Goal: Complete application form: Complete application form

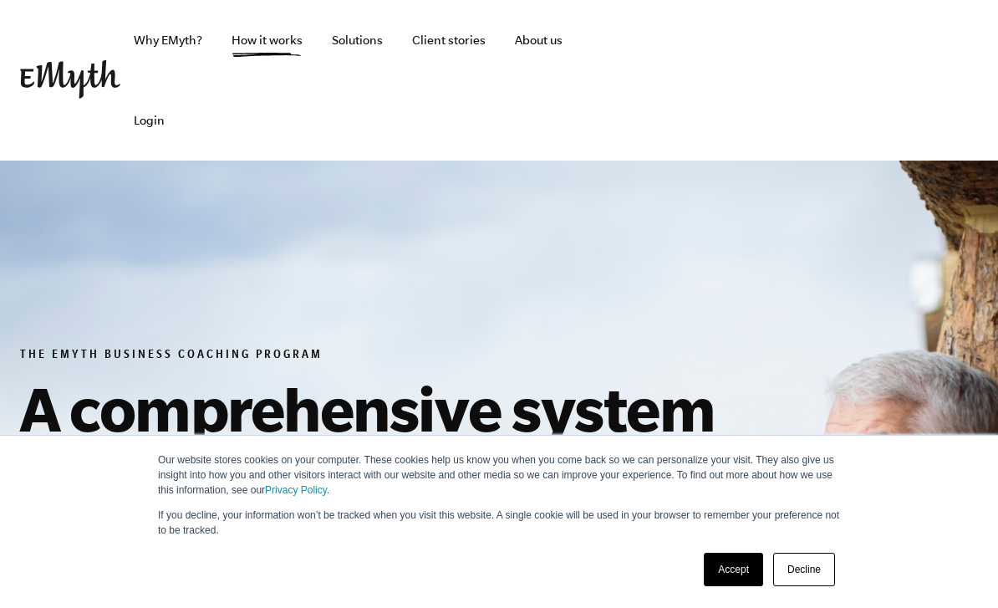
click at [723, 564] on link "Accept" at bounding box center [733, 569] width 59 height 33
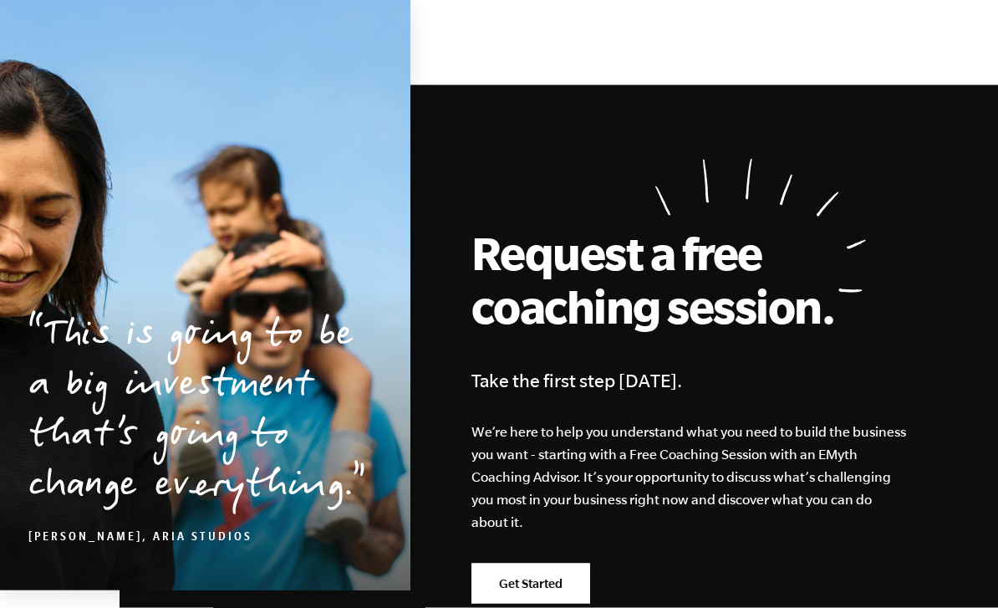
scroll to position [7906, 0]
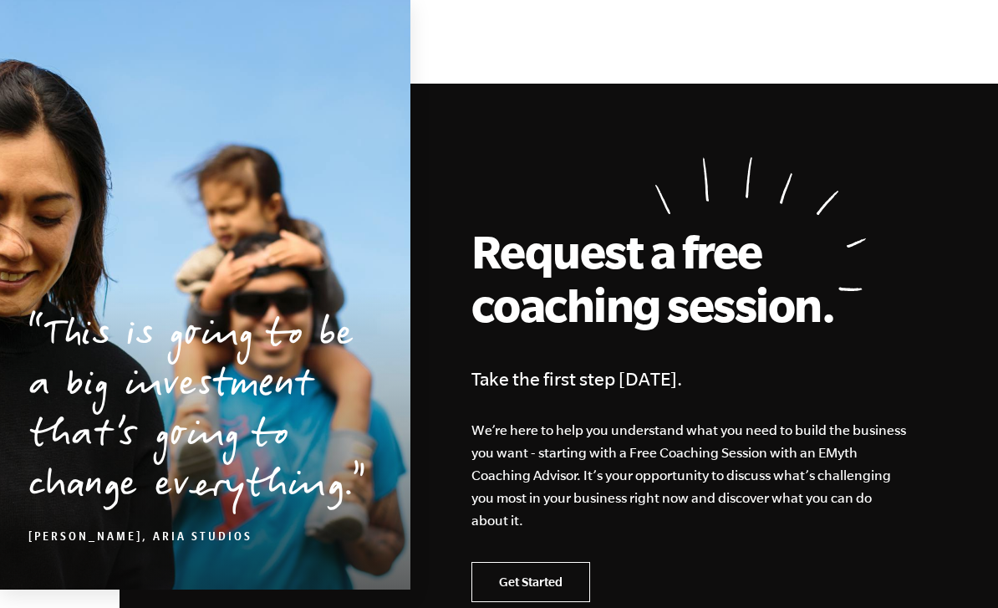
click at [538, 562] on link "Get Started" at bounding box center [530, 582] width 119 height 40
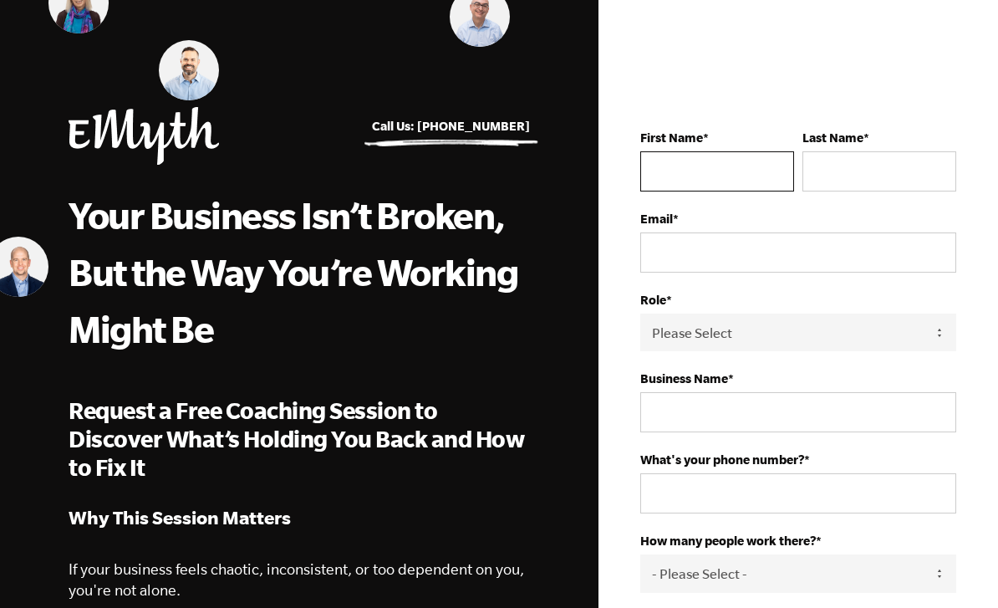
click at [716, 174] on input "First Name *" at bounding box center [717, 171] width 154 height 40
type input "Scott"
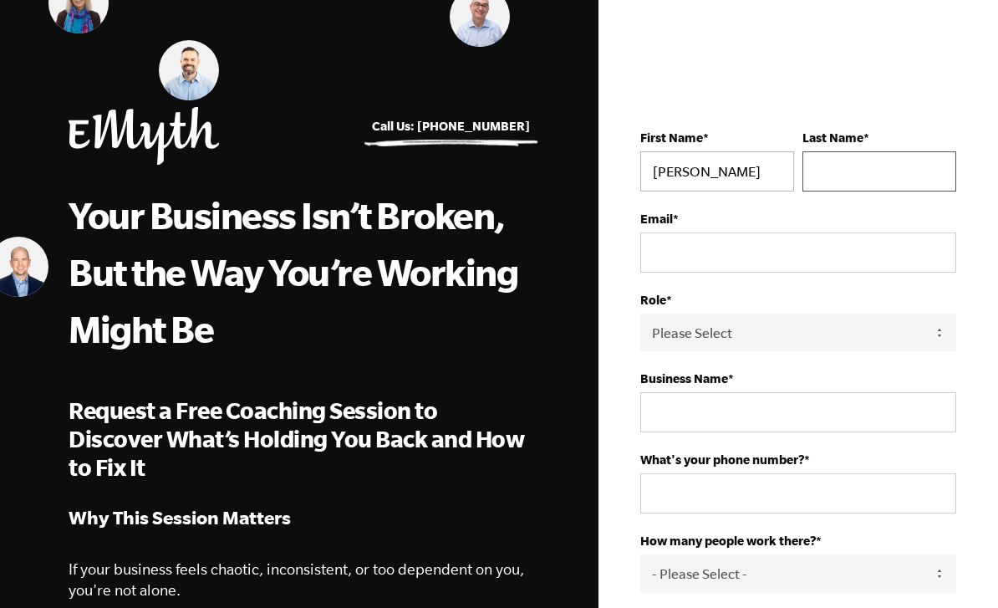
type input "Tarrant"
click at [736, 264] on input "Email *" at bounding box center [798, 252] width 316 height 40
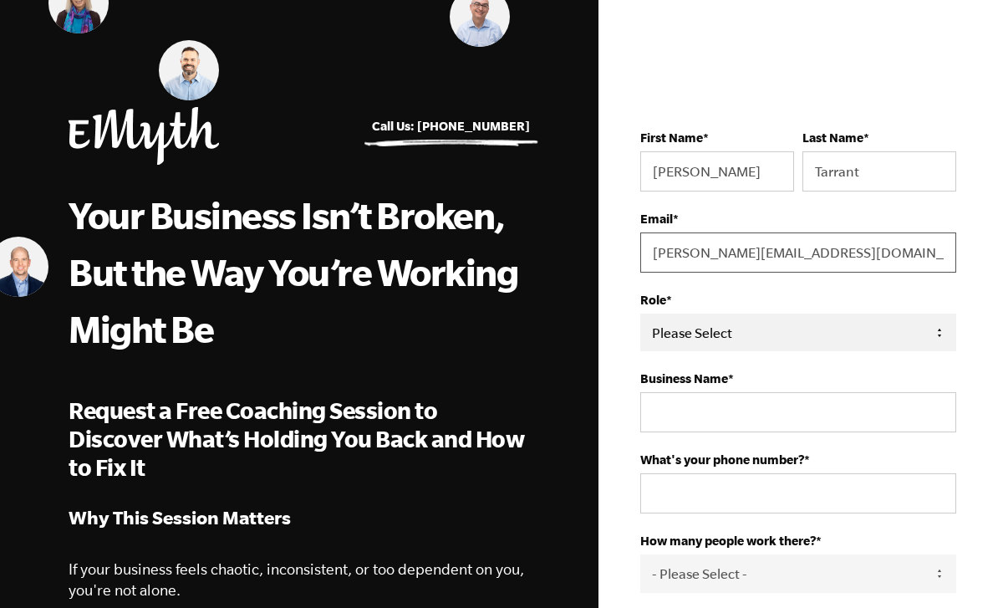
type input "[PERSON_NAME][EMAIL_ADDRESS][DOMAIN_NAME]"
click at [811, 341] on select "Please Select Owner Partner / Co-Owner Executive Employee / Other" at bounding box center [798, 332] width 316 height 38
select select "Owner"
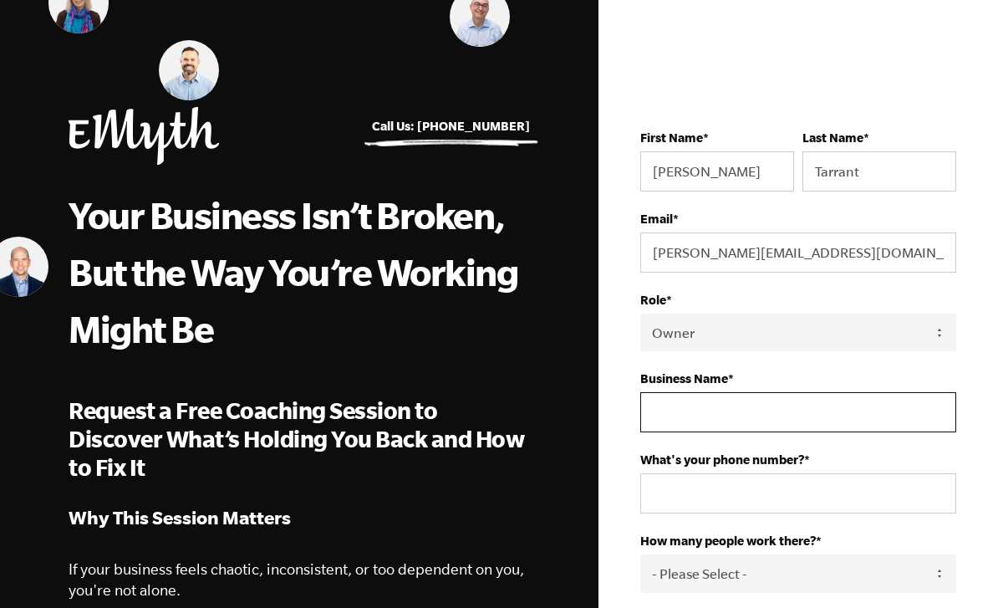
click at [747, 432] on input "Business Name *" at bounding box center [798, 412] width 316 height 40
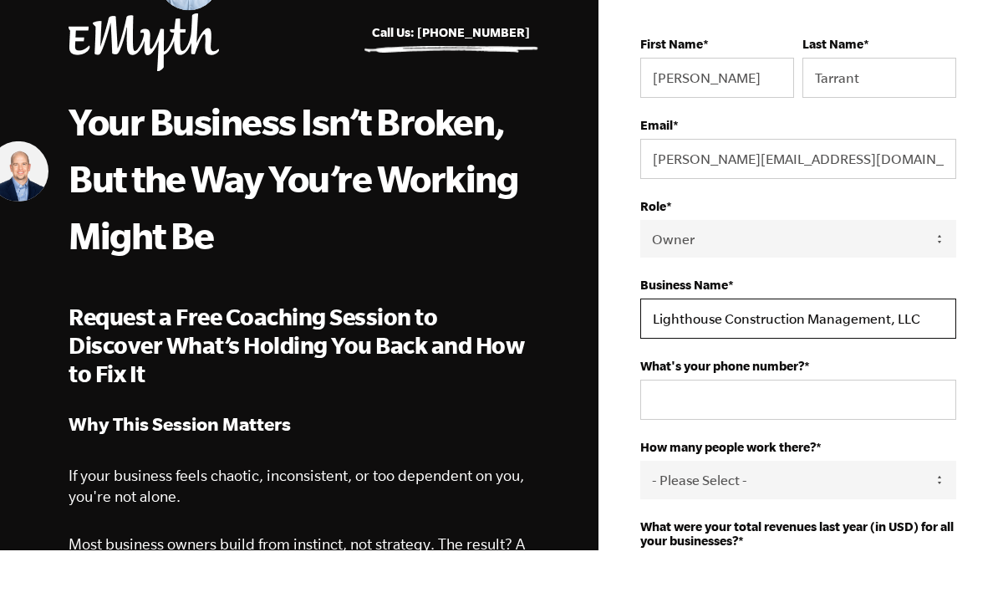
scroll to position [171, 0]
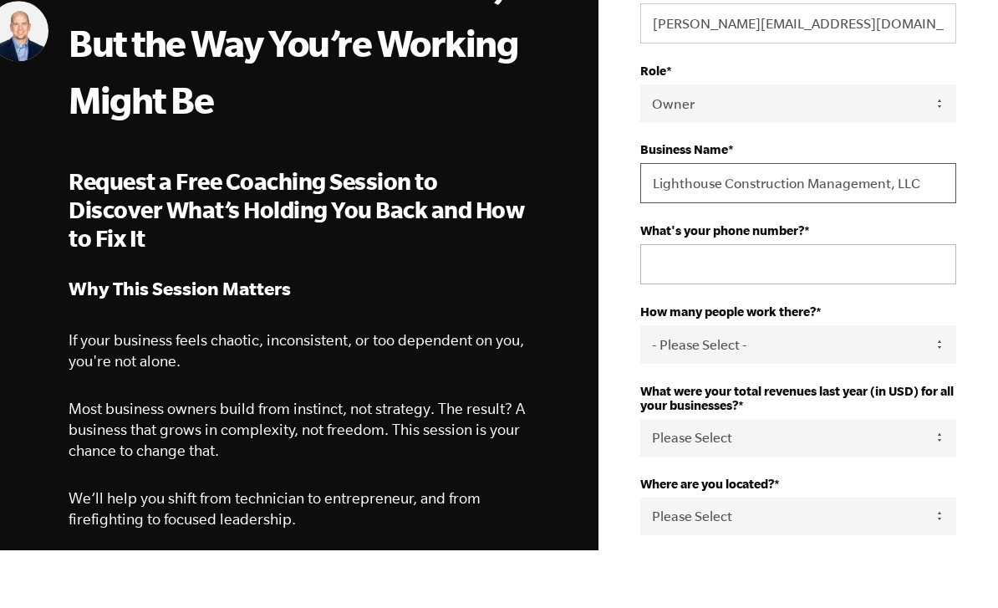
type input "Lighthouse Construction Management, LLC"
click at [823, 302] on input "What's your phone number? *" at bounding box center [798, 322] width 316 height 40
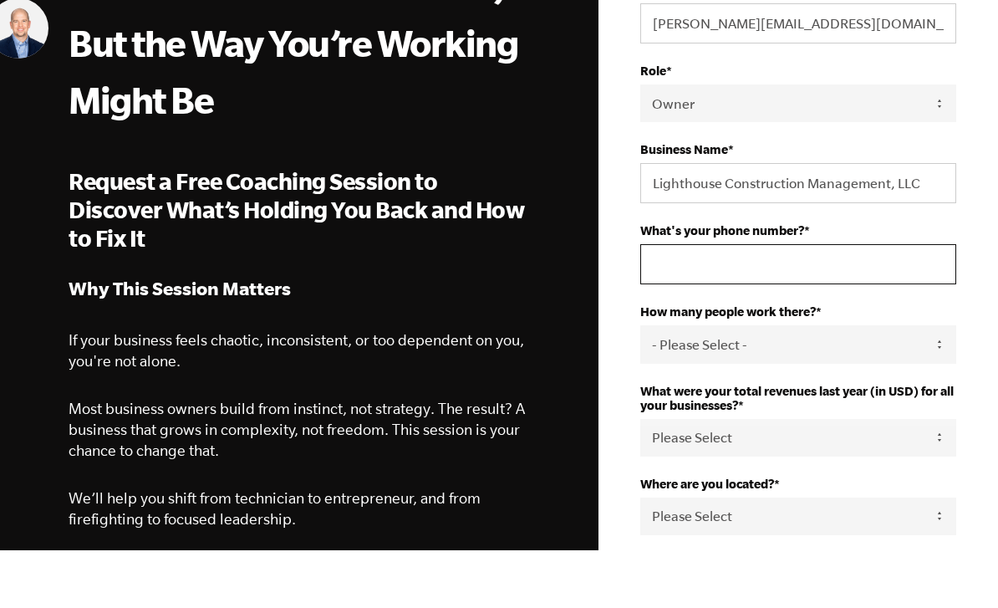
type input "7203141507"
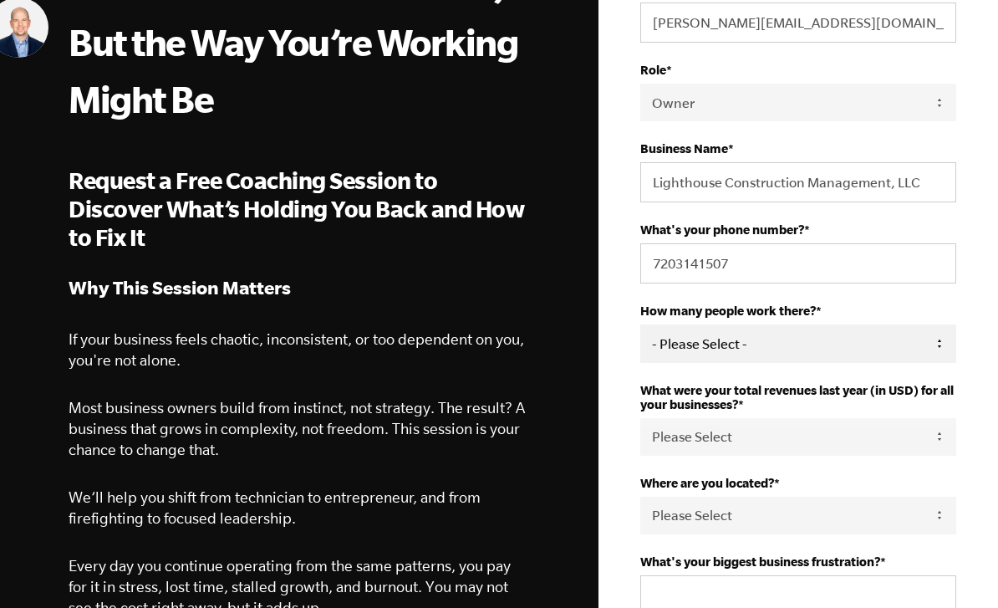
click at [816, 362] on select "- Please Select - 50+ 35-49 20-34 10-19 4-9 1-3 0 tfa_105 tfa_106 tfa_107 tfa_1…" at bounding box center [798, 343] width 316 height 38
select select "0-2"
click at [806, 448] on select "Please Select 0-75K 76-150K 151-275K 276-500K 501-750K 751-1M 1-2.5M 2.5-5M 5-1…" at bounding box center [798, 437] width 316 height 38
select select "276-500K"
click at [748, 526] on select "Please Select United States Afghanistan Åland Islands Albania Algeria American …" at bounding box center [798, 516] width 316 height 38
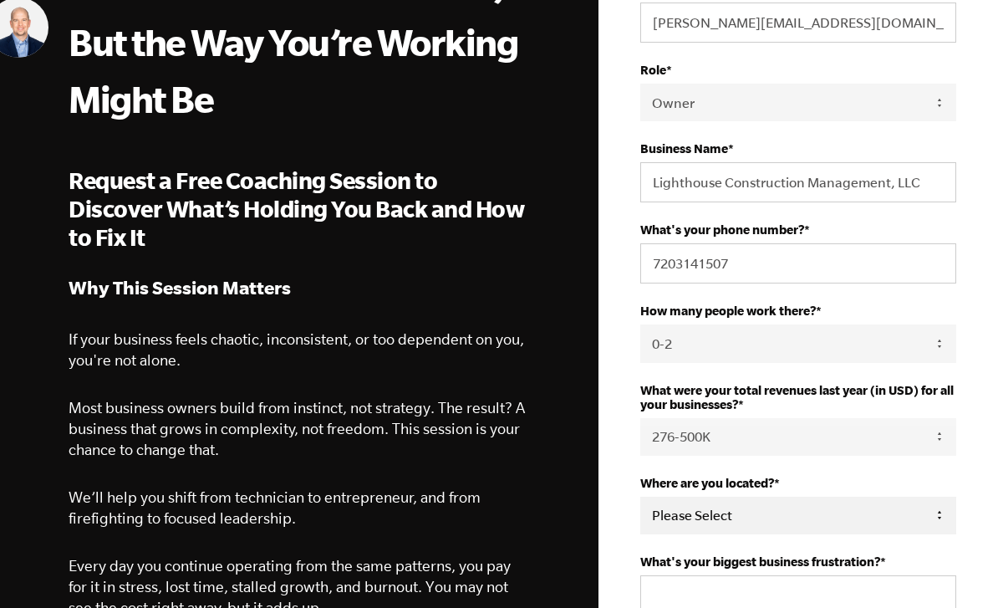
select select "United States"
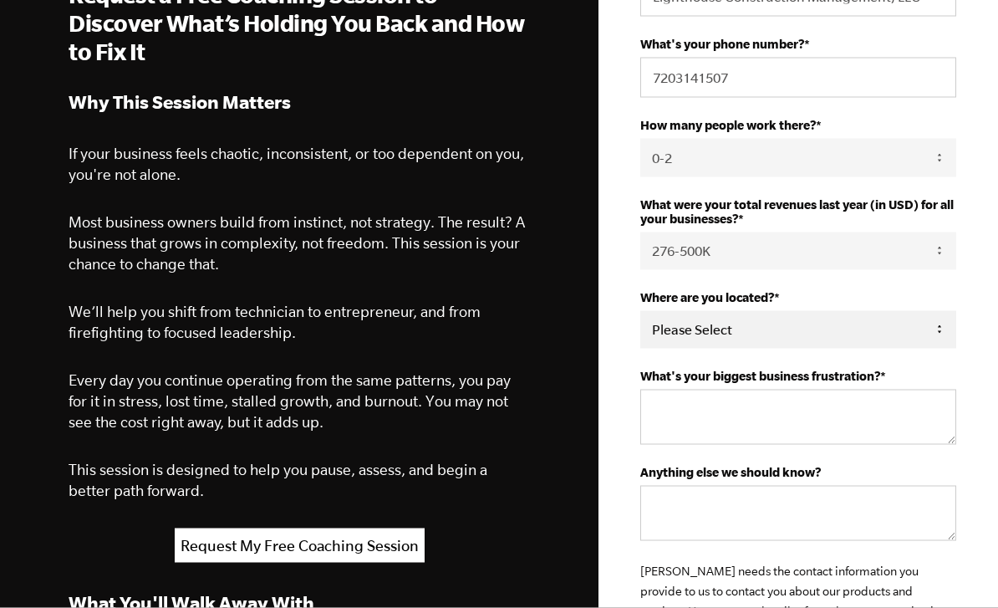
scroll to position [506, 0]
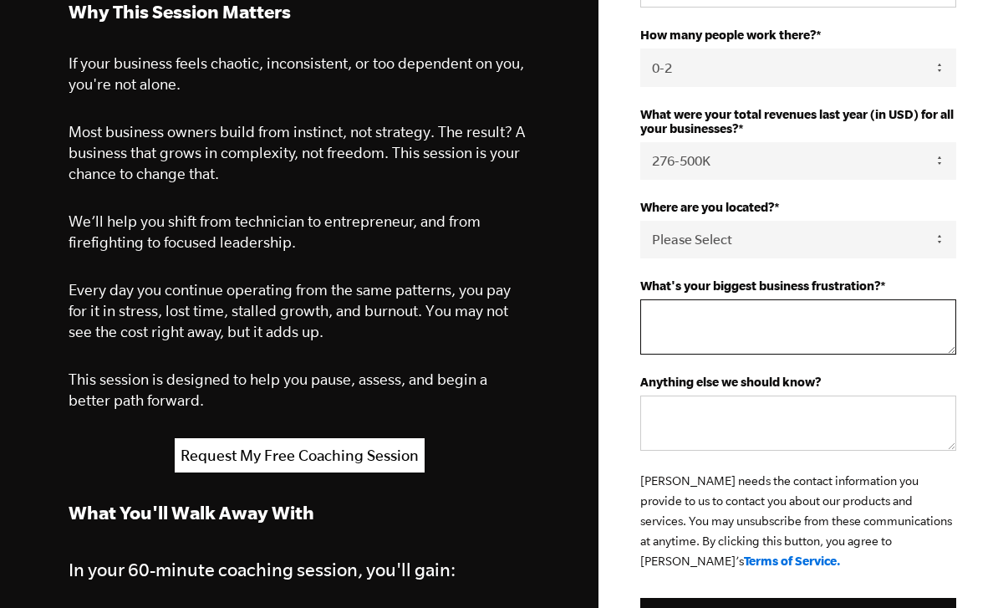
click at [779, 346] on textarea "What's your biggest business frustration? *" at bounding box center [798, 326] width 316 height 55
type textarea "Customer acquisition"
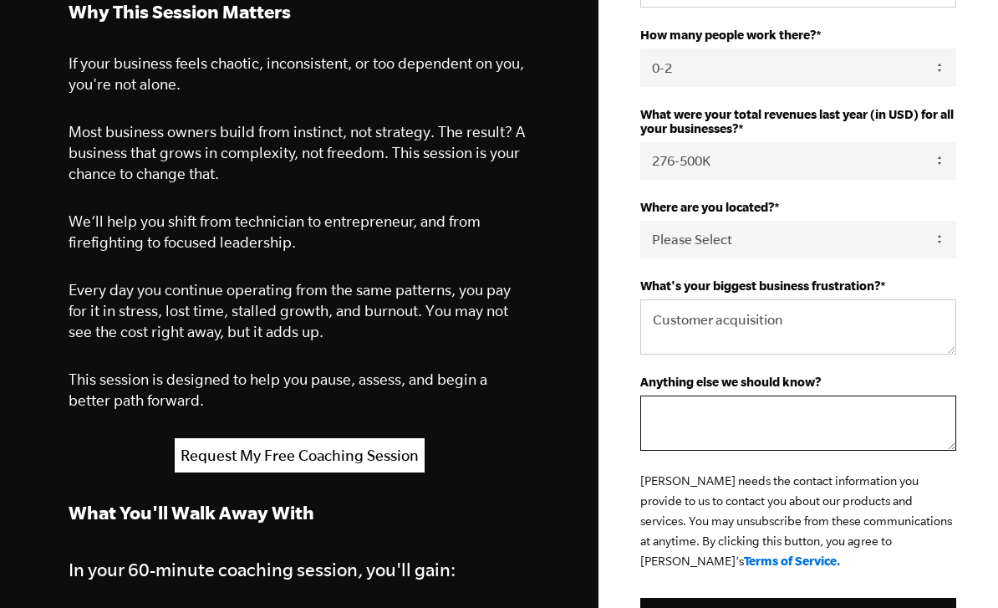
click at [741, 431] on textarea "Anything else we should know?" at bounding box center [798, 422] width 316 height 55
type textarea "S"
type textarea "C"
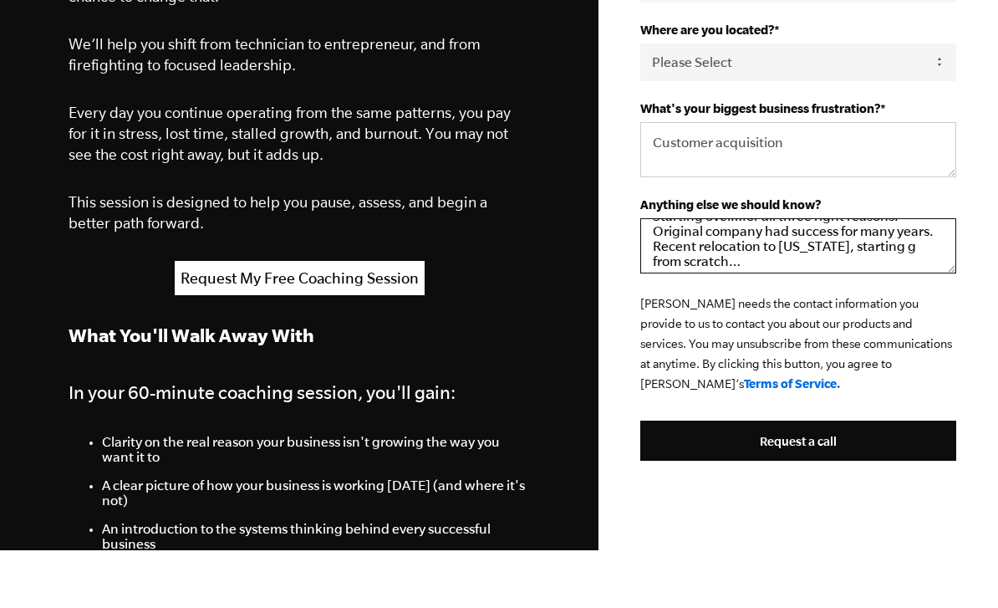
scroll to position [678, 0]
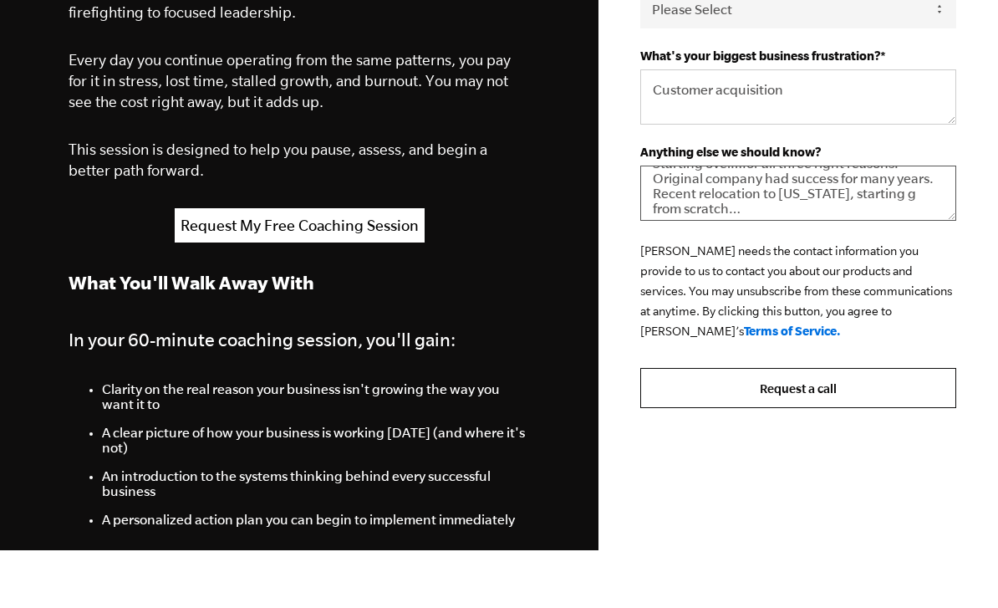
type textarea "Starting over…for all three right reasons. Original company had success for man…"
click at [818, 426] on input "Request a call" at bounding box center [798, 446] width 316 height 40
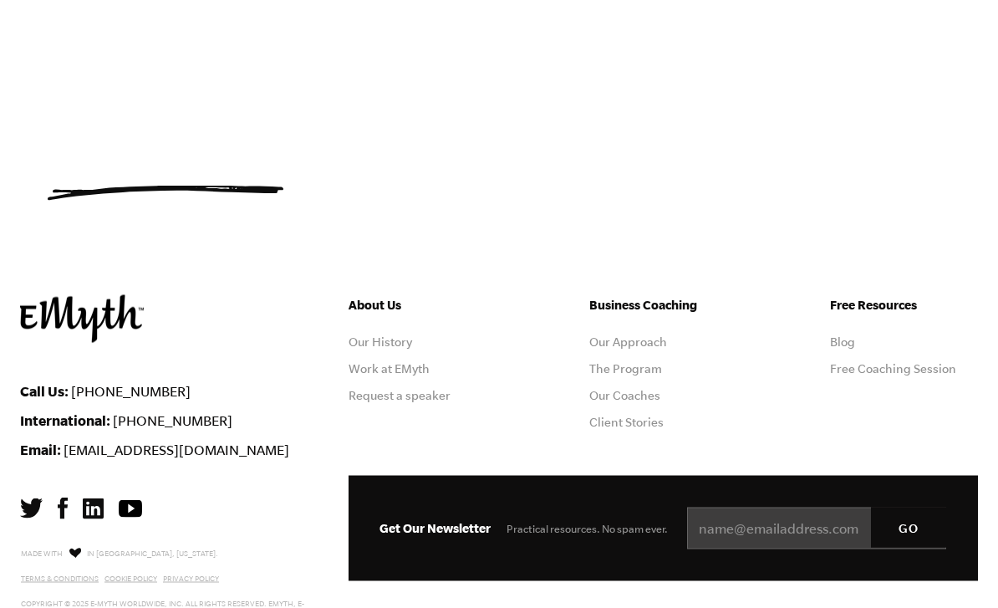
scroll to position [1128, 0]
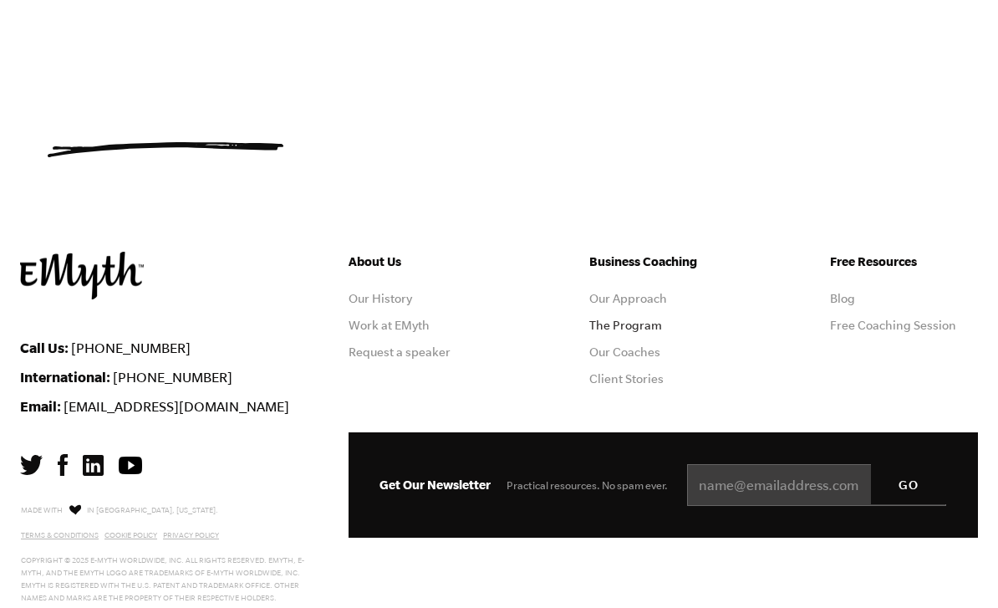
click at [632, 329] on link "The Program" at bounding box center [625, 324] width 73 height 13
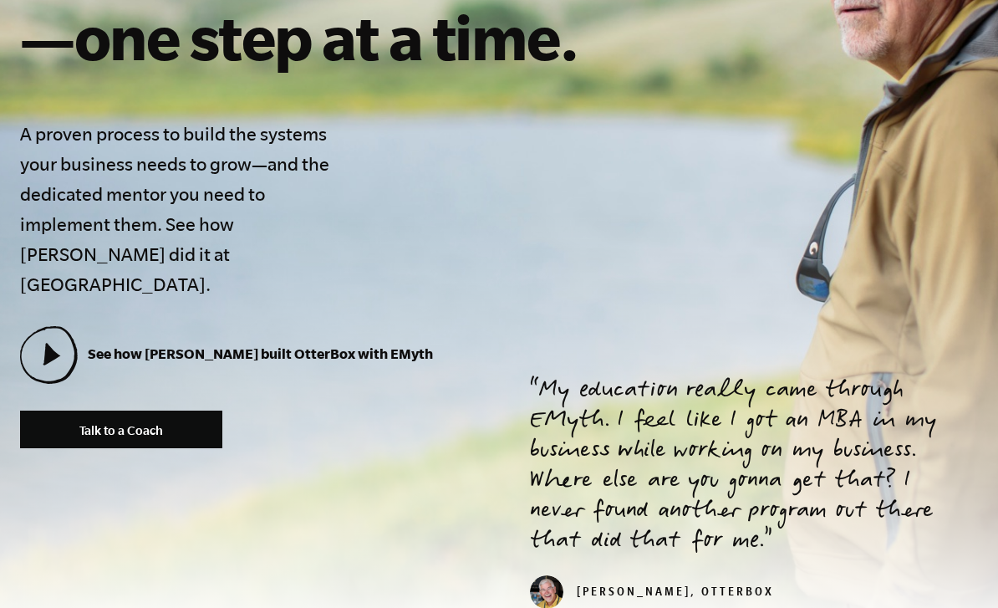
scroll to position [518, 0]
click at [41, 327] on icon at bounding box center [48, 354] width 54 height 54
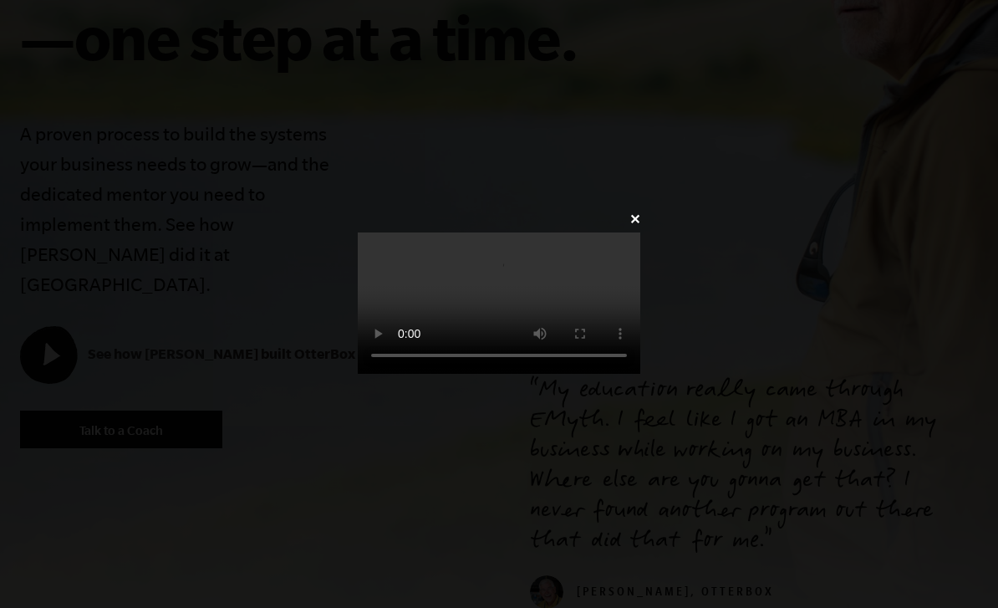
scroll to position [39, 0]
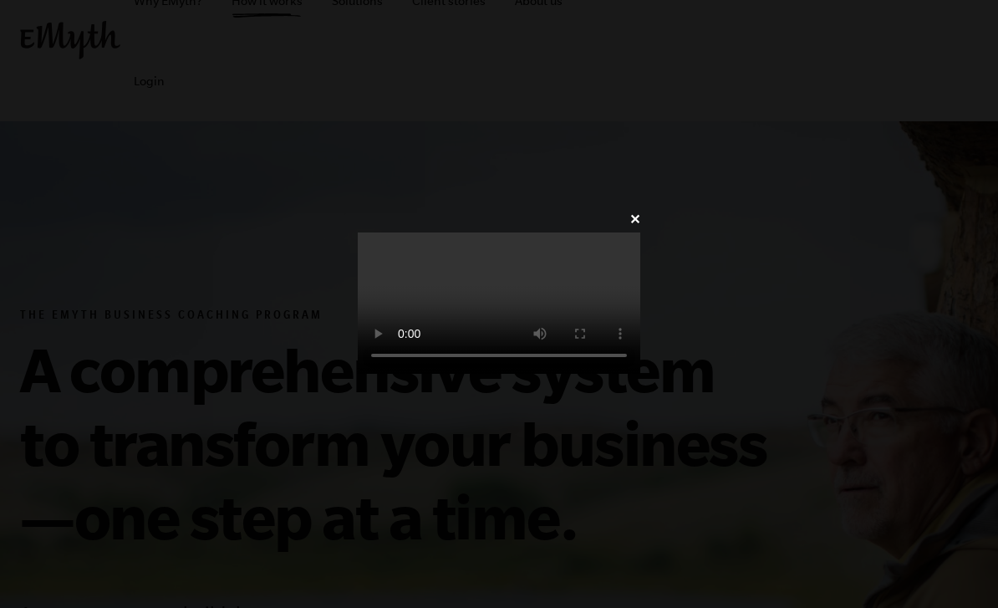
click at [640, 211] on link "✕" at bounding box center [634, 219] width 11 height 16
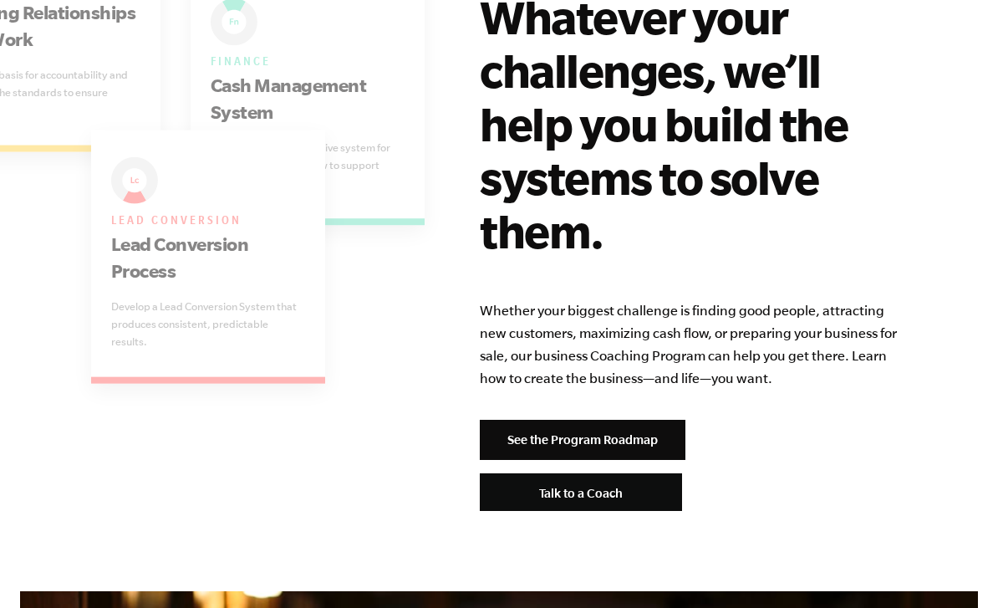
scroll to position [3459, 0]
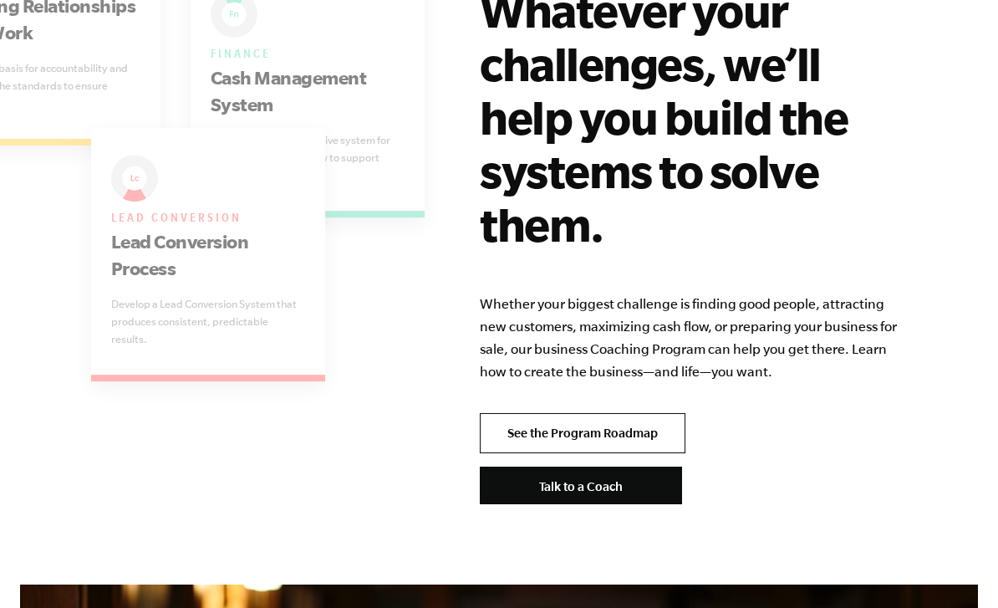
click at [613, 413] on link "See the Program Roadmap" at bounding box center [583, 433] width 206 height 40
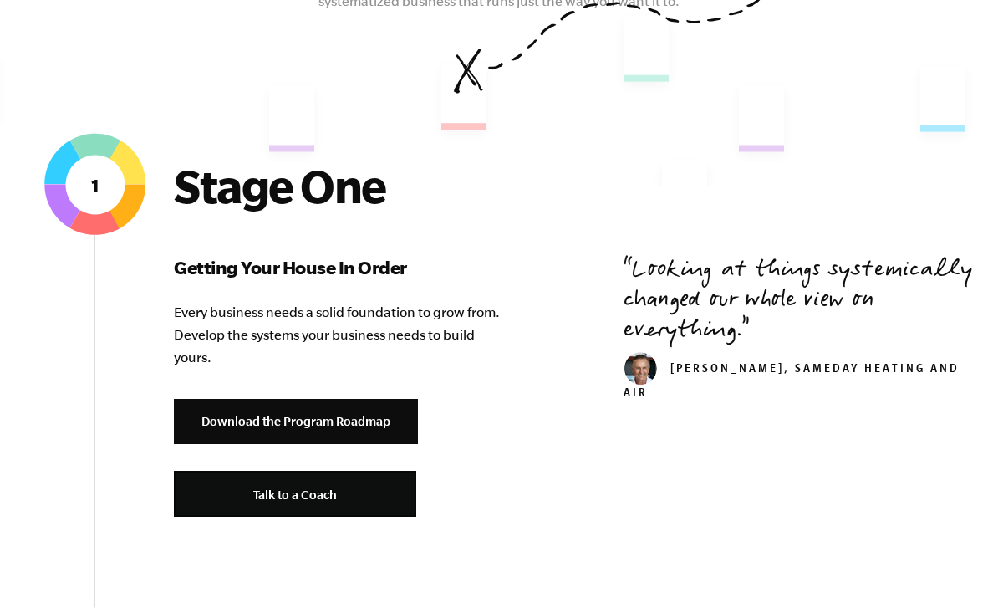
scroll to position [607, 0]
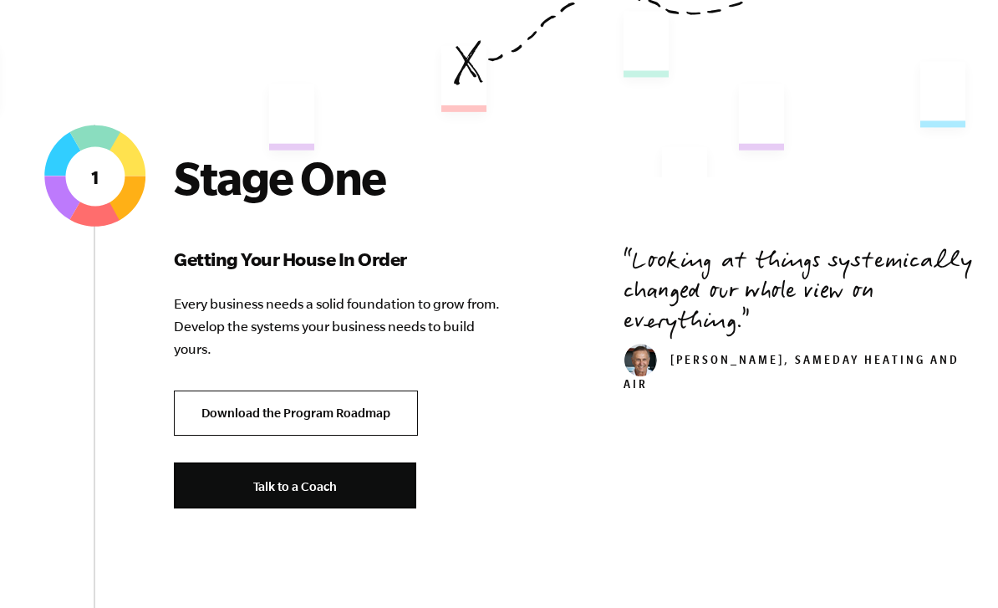
click at [353, 420] on link "Download the Program Roadmap" at bounding box center [296, 413] width 244 height 46
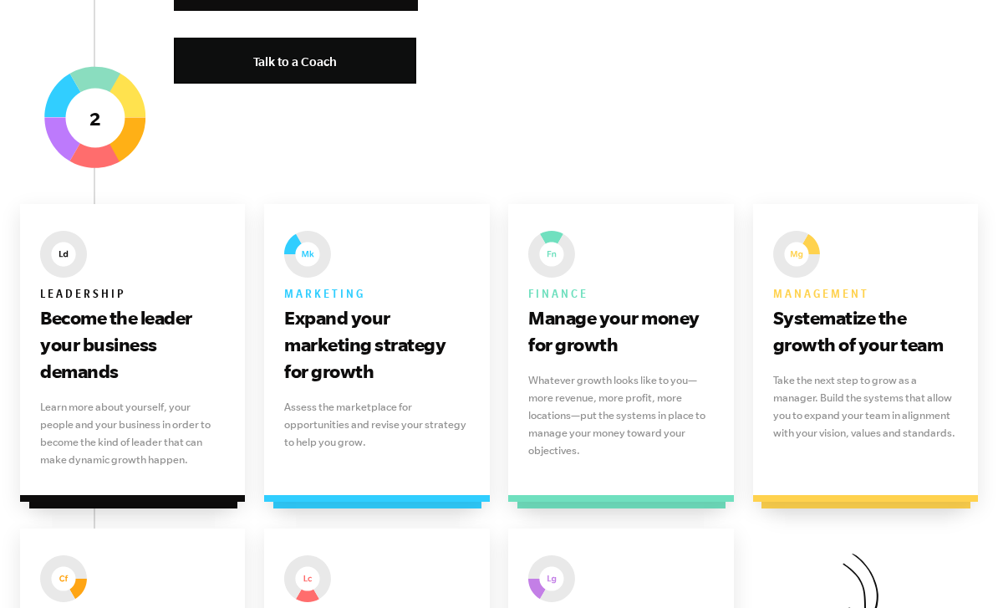
scroll to position [2393, 0]
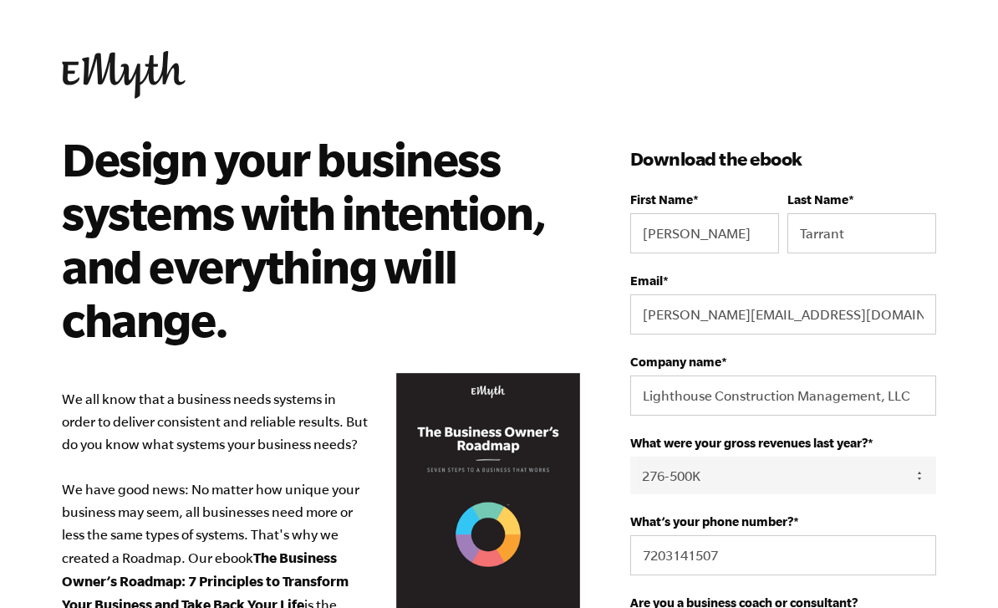
select select "276-500K"
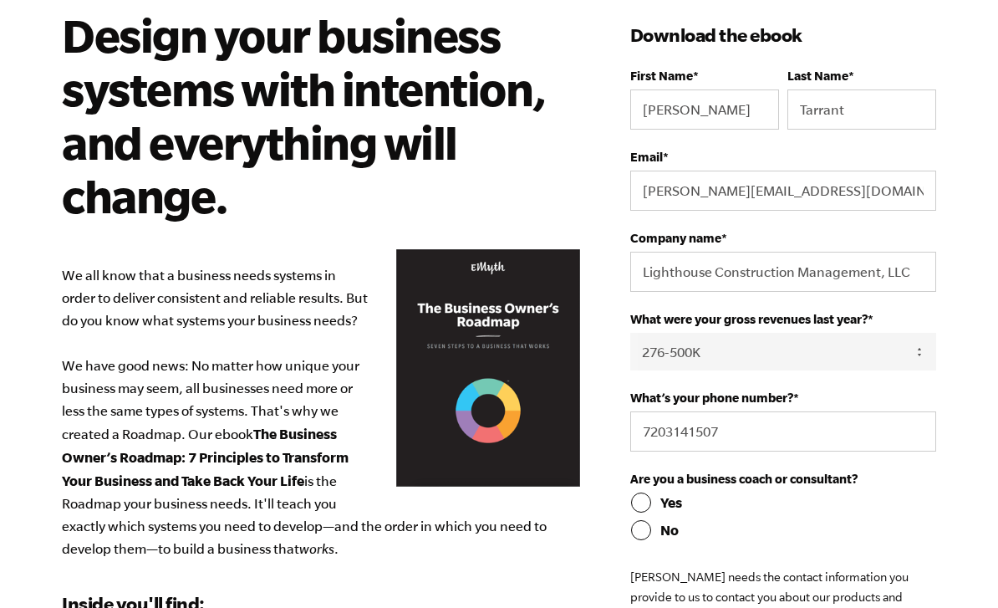
scroll to position [125, 0]
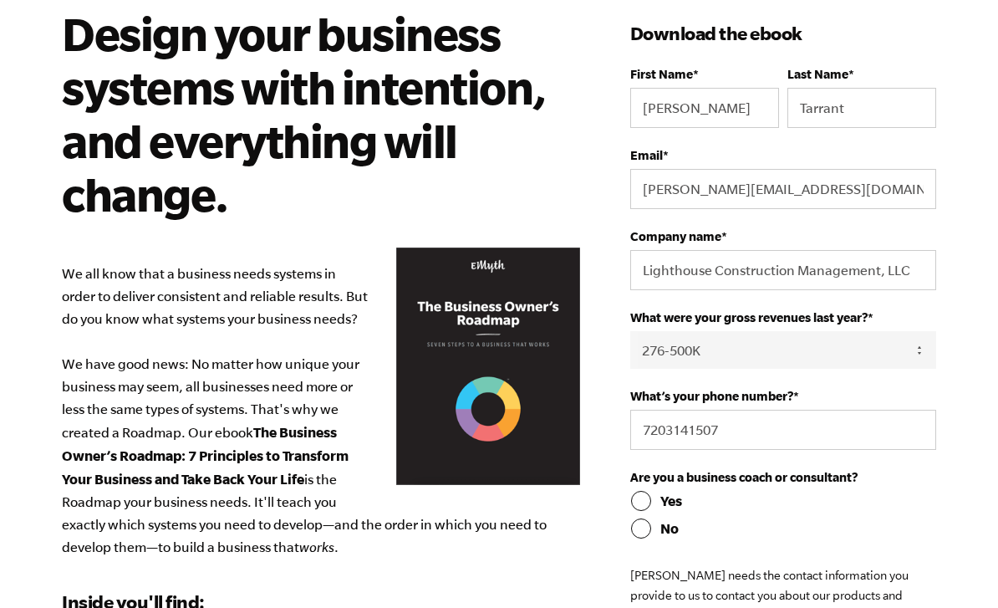
click at [475, 372] on p "We all know that a business needs systems in order to deliver consistent and re…" at bounding box center [321, 410] width 518 height 296
click at [502, 392] on p "We all know that a business needs systems in order to deliver consistent and re…" at bounding box center [321, 410] width 518 height 296
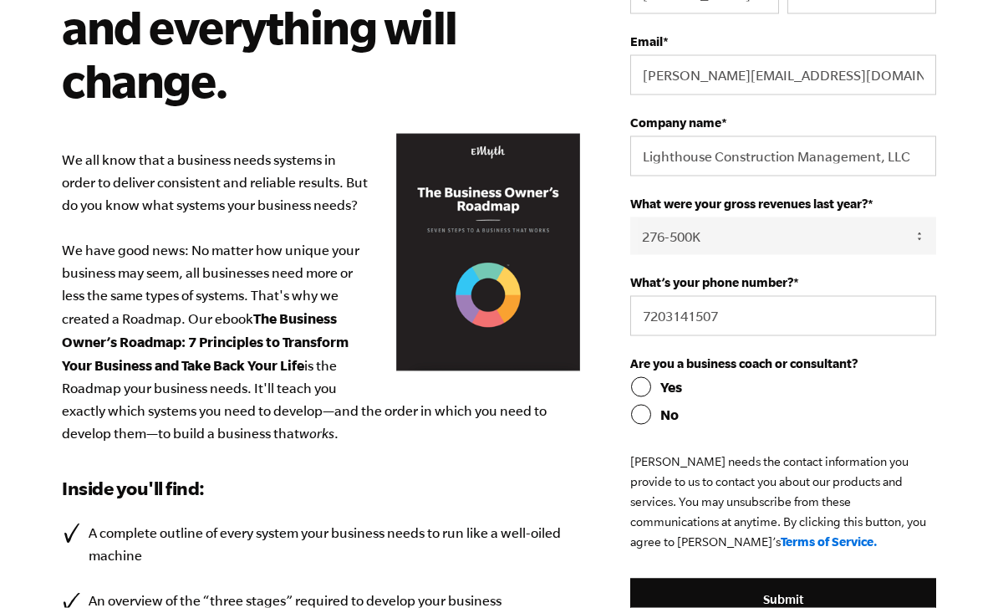
scroll to position [240, 0]
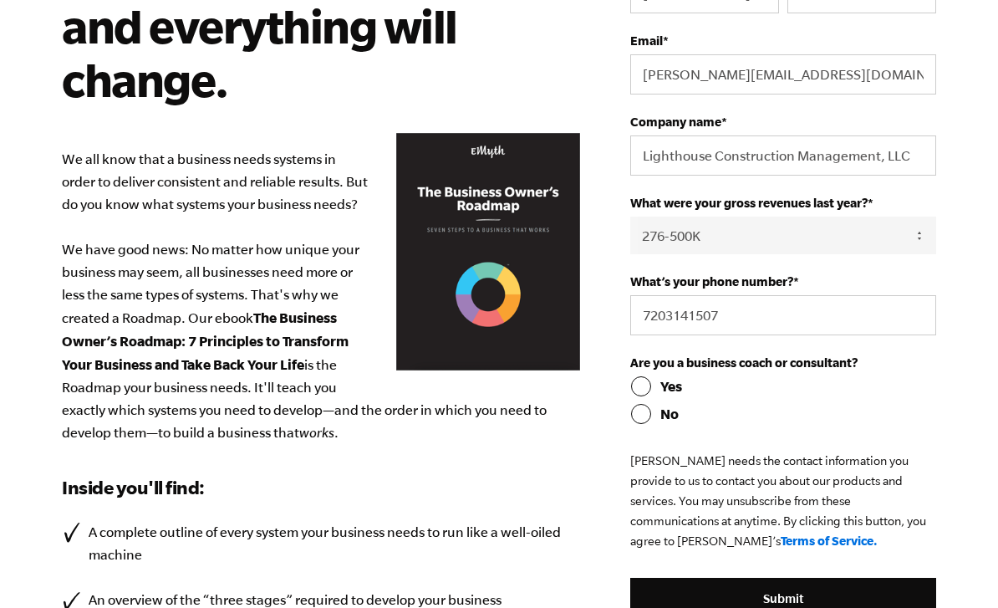
click at [645, 420] on input "No" at bounding box center [783, 414] width 306 height 20
radio input "true"
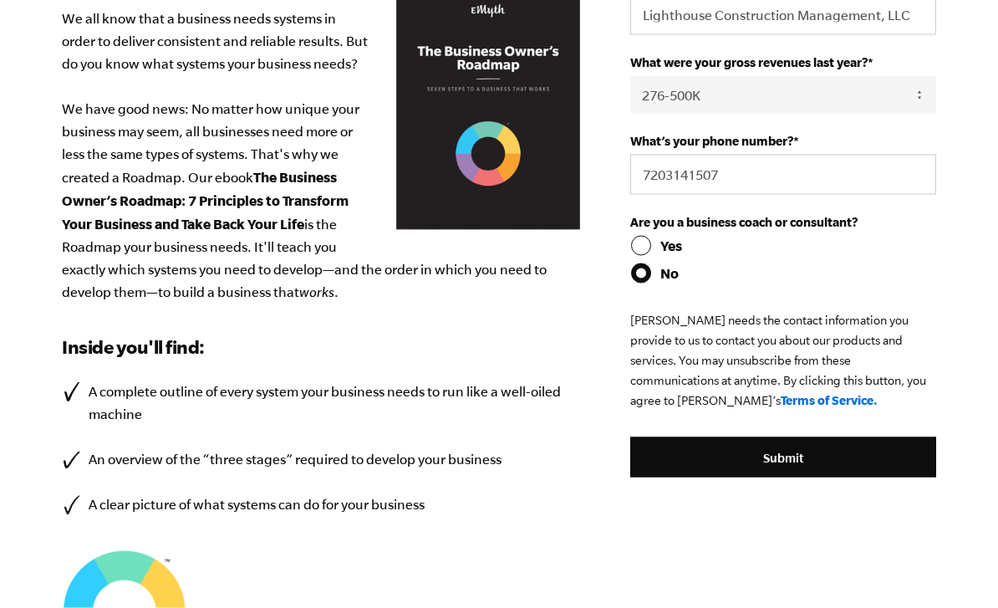
scroll to position [415, 0]
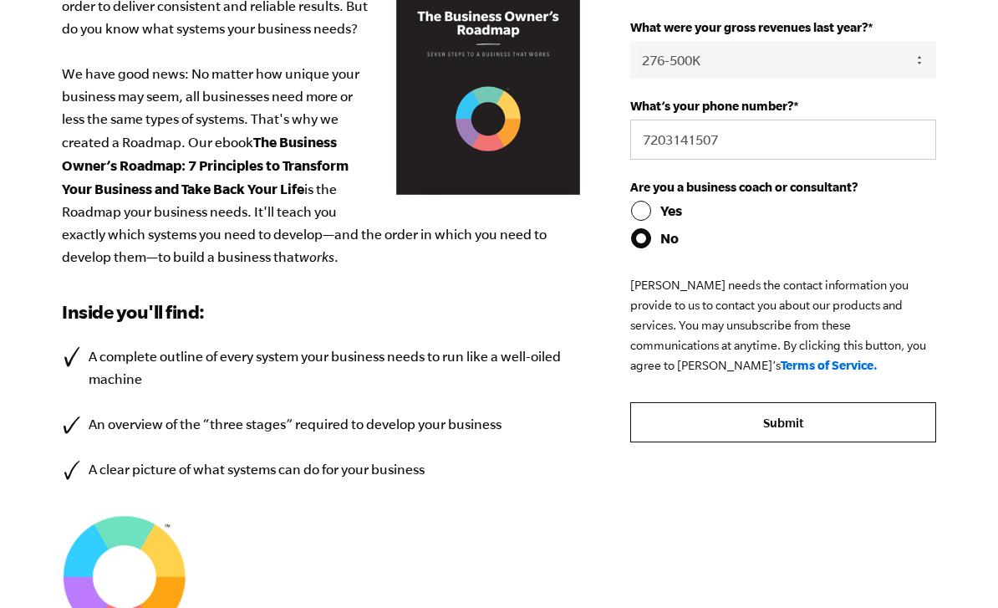
click at [786, 428] on input "Submit" at bounding box center [783, 422] width 306 height 40
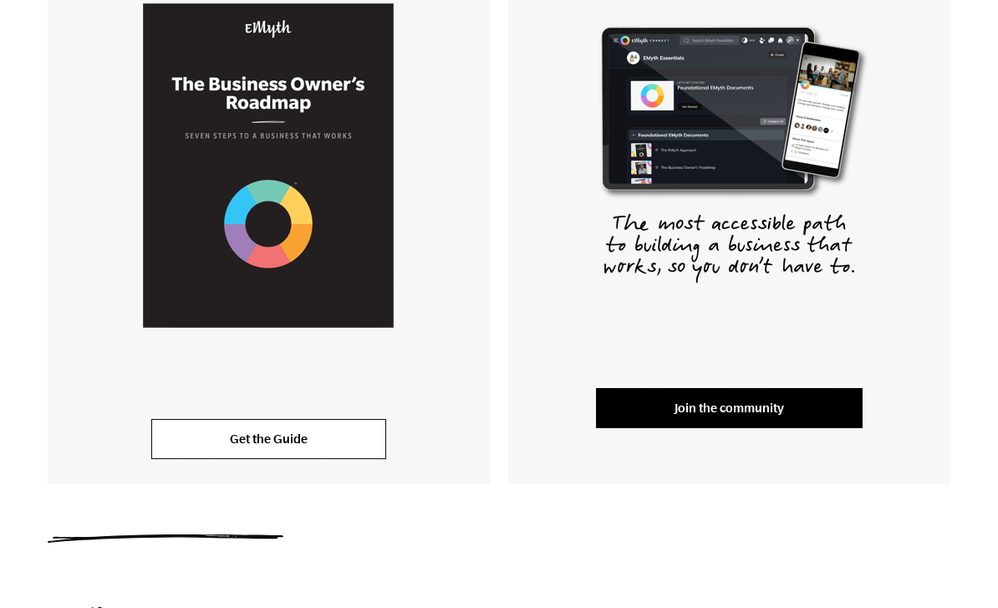
scroll to position [413, 0]
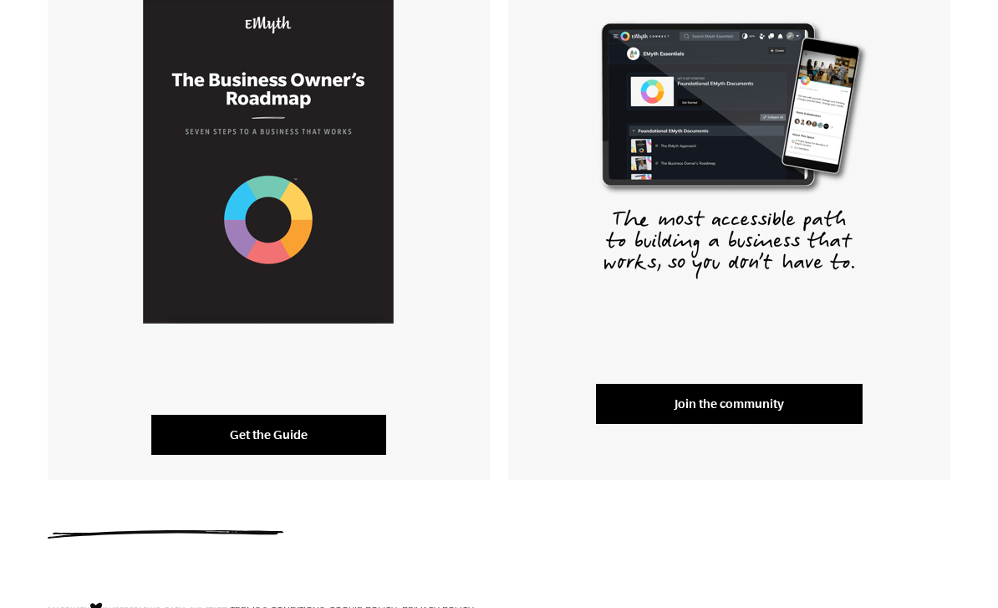
click at [299, 441] on link "Get the Guide" at bounding box center [268, 435] width 235 height 40
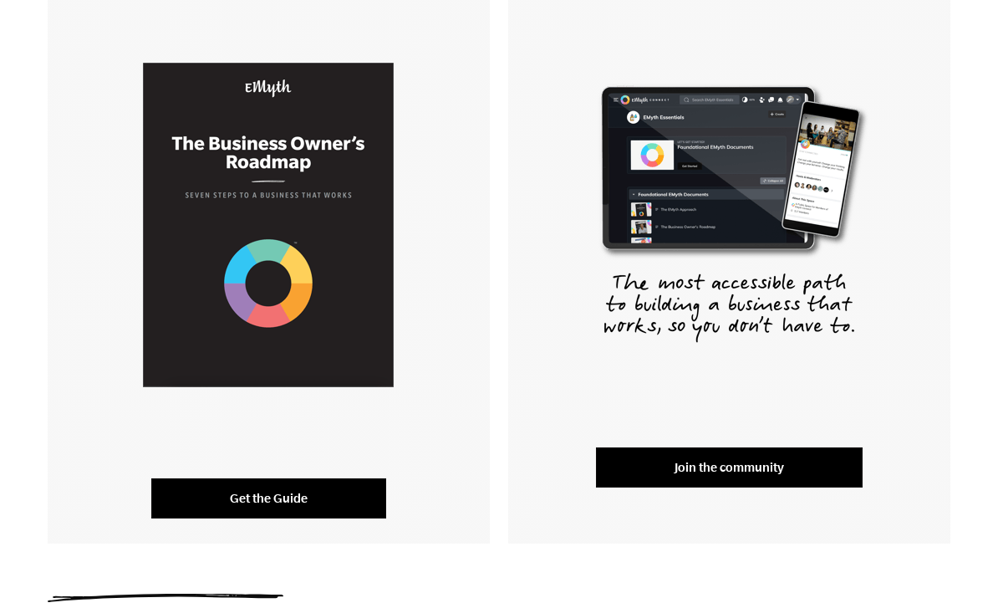
scroll to position [347, 0]
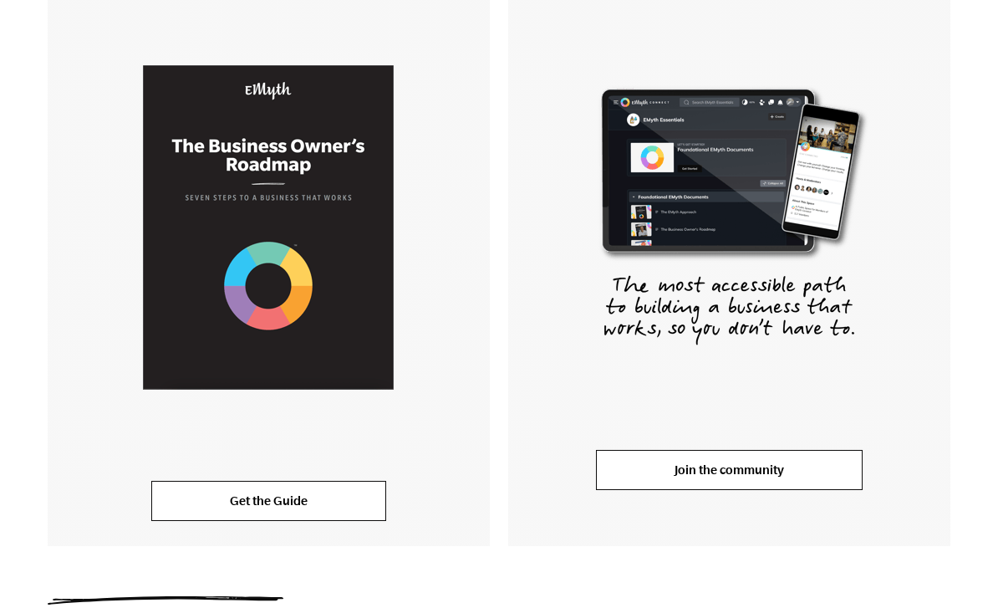
click at [761, 461] on link "Join the community" at bounding box center [729, 470] width 267 height 40
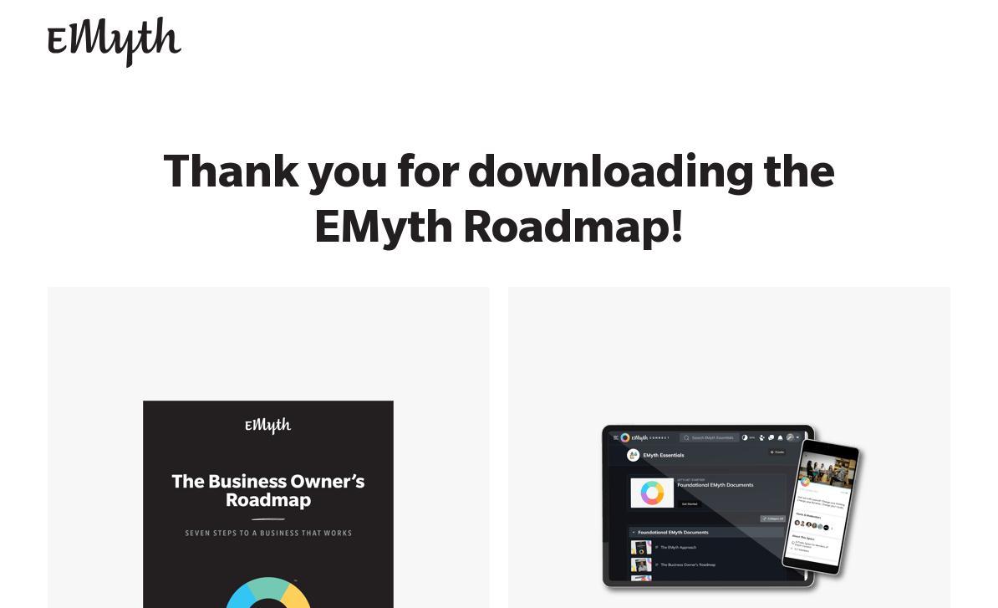
scroll to position [0, 0]
